Goal: Task Accomplishment & Management: Use online tool/utility

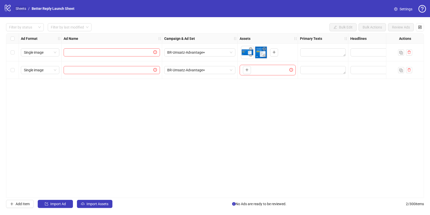
click at [23, 9] on link "Sheets" at bounding box center [21, 9] width 13 height 6
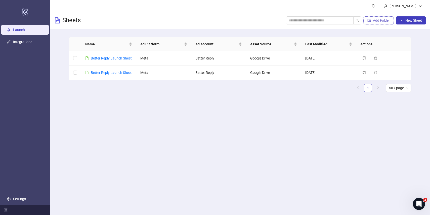
click at [374, 23] on button "Add Folder" at bounding box center [378, 20] width 30 height 8
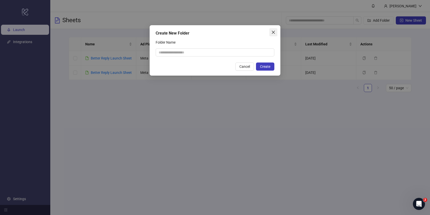
click at [273, 34] on button "Close" at bounding box center [273, 32] width 8 height 8
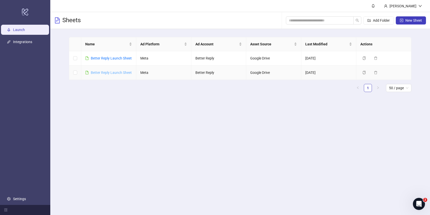
click at [114, 73] on link "Better Reply Launch Sheet" at bounding box center [111, 72] width 41 height 4
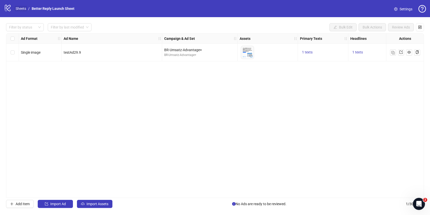
click at [19, 7] on link "Sheets" at bounding box center [21, 9] width 13 height 6
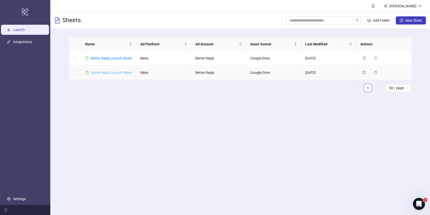
click at [113, 72] on link "Better Reply Launch Sheet" at bounding box center [111, 72] width 41 height 4
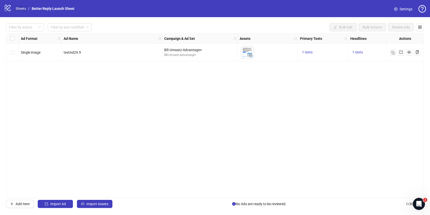
click at [26, 9] on link "Sheets" at bounding box center [21, 9] width 13 height 6
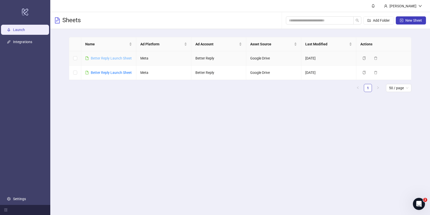
click at [100, 58] on link "Better Reply Launch Sheet" at bounding box center [111, 58] width 41 height 4
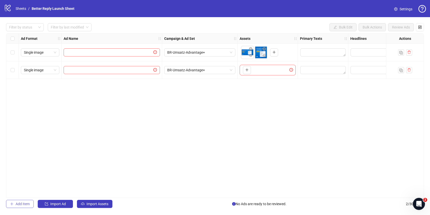
click at [24, 204] on span "Add Item" at bounding box center [23, 203] width 14 height 4
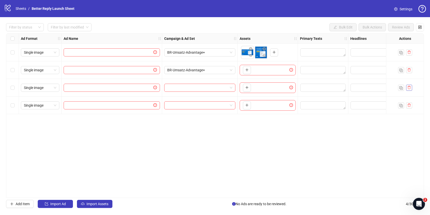
click at [410, 89] on icon "delete" at bounding box center [409, 88] width 4 height 4
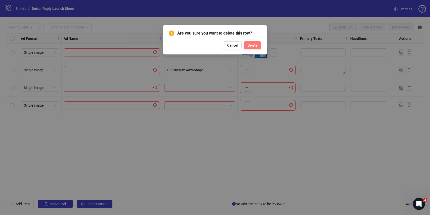
click at [252, 46] on span "Delete" at bounding box center [253, 45] width 10 height 4
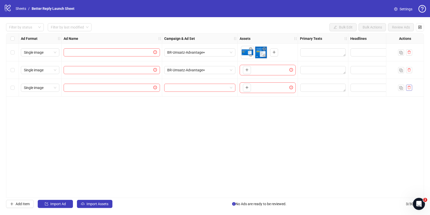
click at [407, 90] on button "button" at bounding box center [409, 88] width 6 height 6
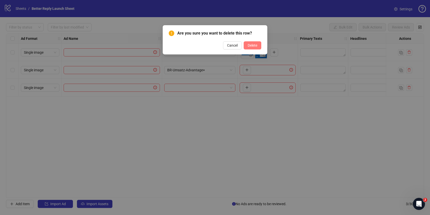
click at [252, 47] on span "Delete" at bounding box center [253, 45] width 10 height 4
